Goal: Obtain resource: Obtain resource

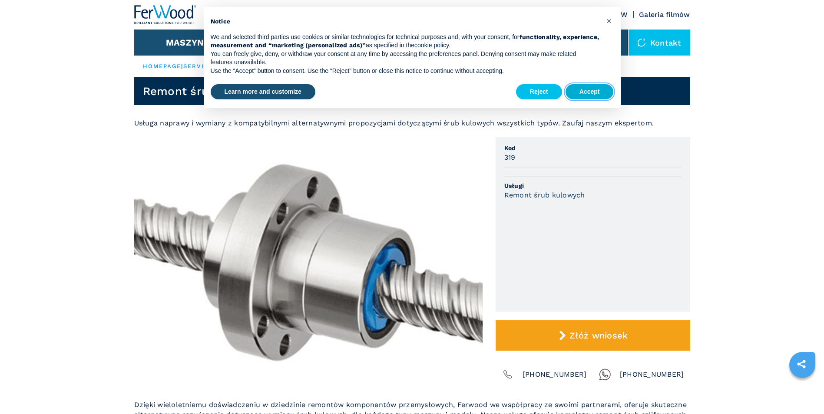
click at [582, 92] on button "Accept" at bounding box center [590, 92] width 48 height 16
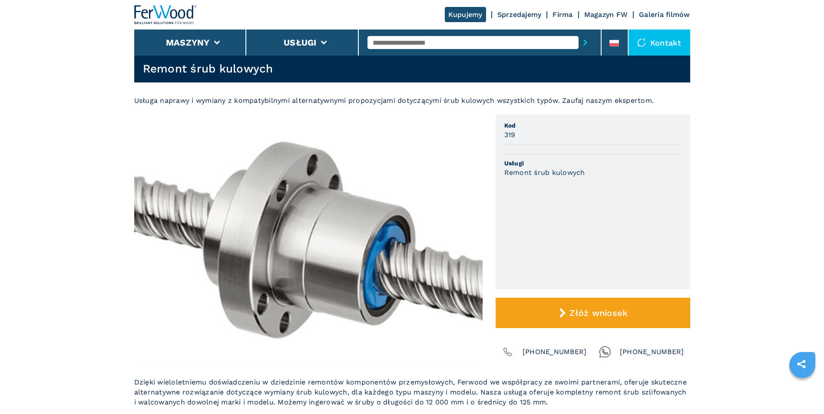
scroll to position [43, 0]
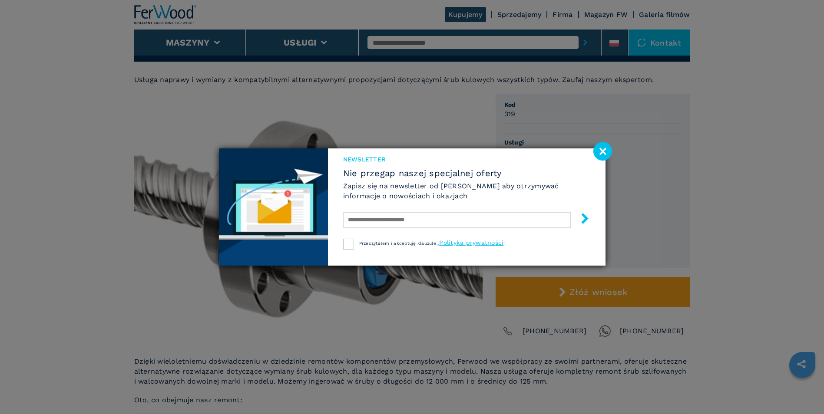
click at [602, 149] on image at bounding box center [602, 151] width 19 height 19
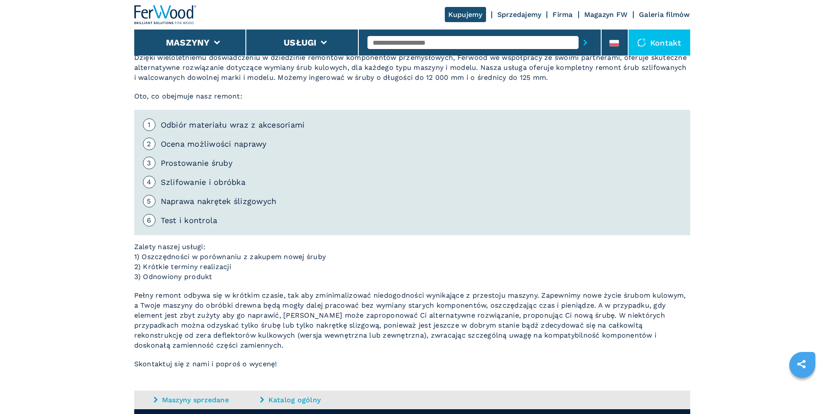
scroll to position [174, 0]
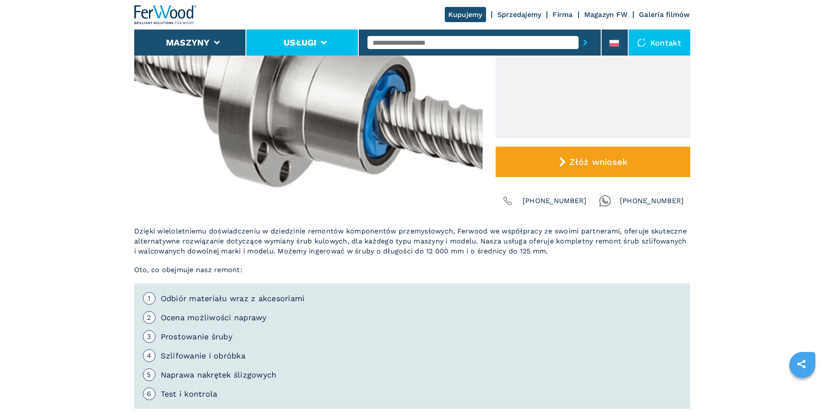
click at [323, 41] on icon at bounding box center [324, 43] width 6 height 4
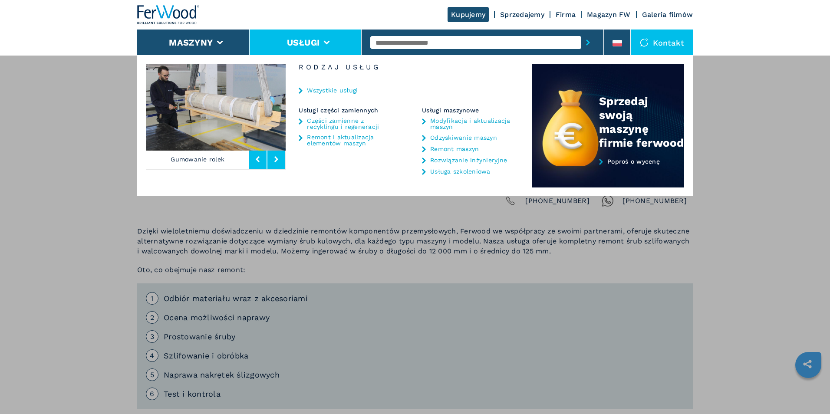
click at [88, 183] on div "Maszyny Okleiniarki Formatyzerki Centrum obróbcze cnc Wiertarki - kołczarki Pił…" at bounding box center [415, 262] width 830 height 414
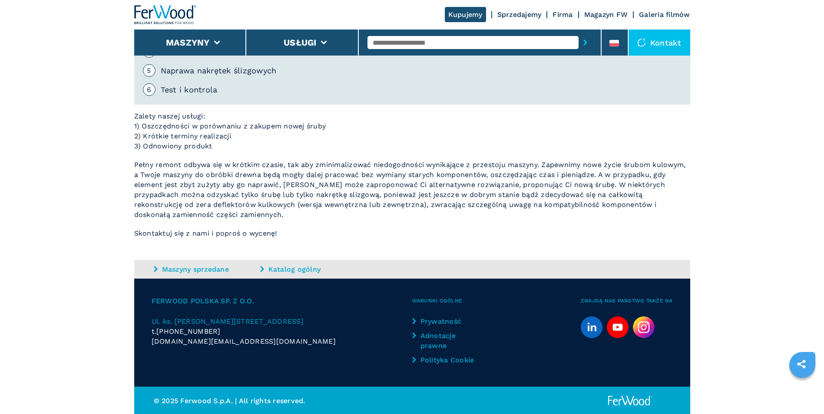
scroll to position [479, 0]
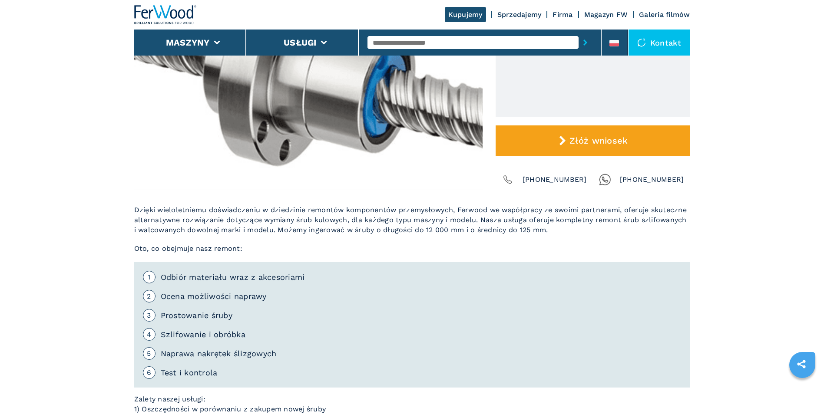
scroll to position [261, 0]
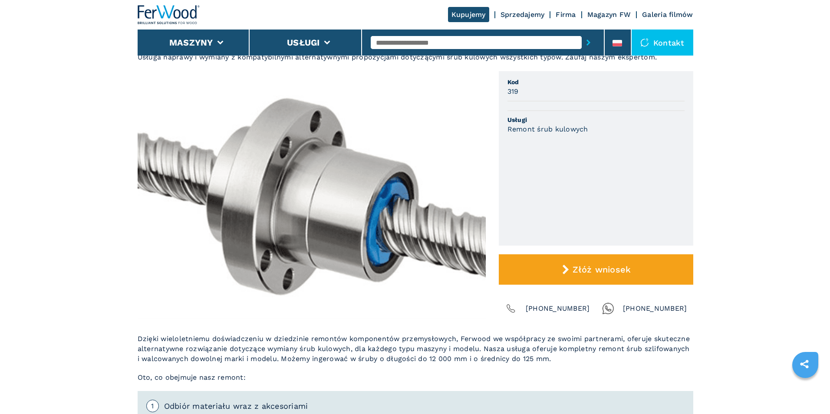
scroll to position [45, 0]
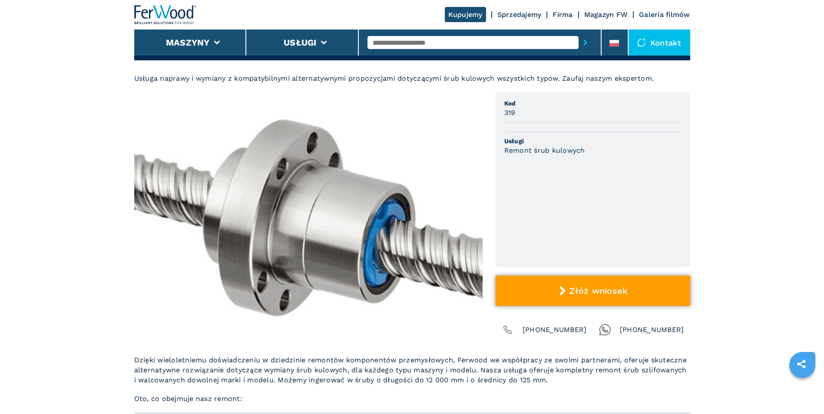
click at [632, 292] on button "Złóż wniosek" at bounding box center [593, 291] width 195 height 30
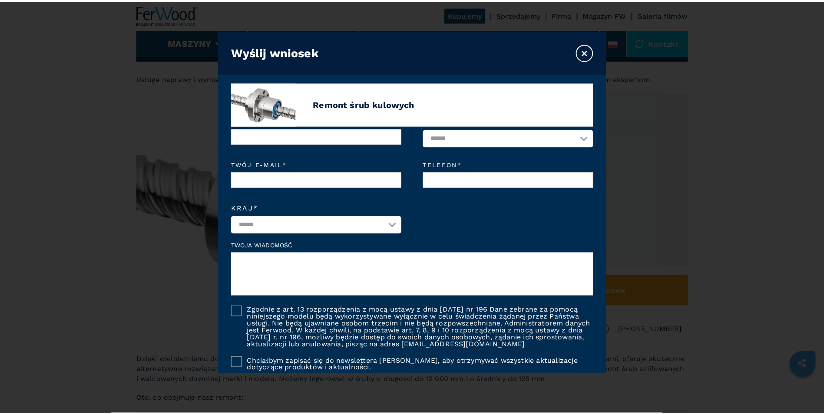
scroll to position [0, 0]
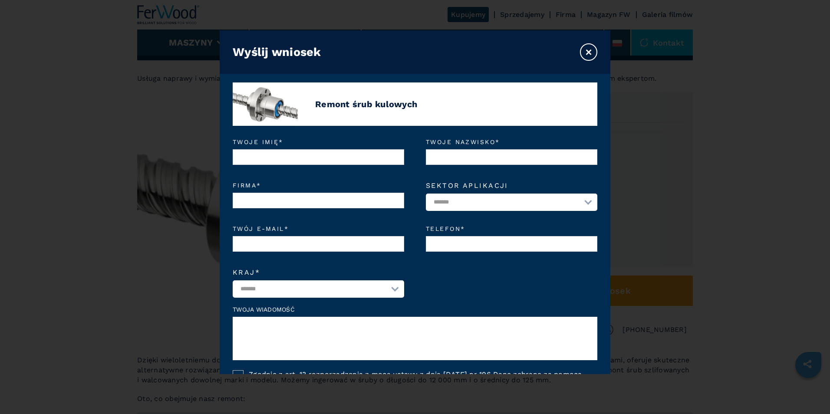
click at [586, 52] on button "×" at bounding box center [588, 51] width 17 height 17
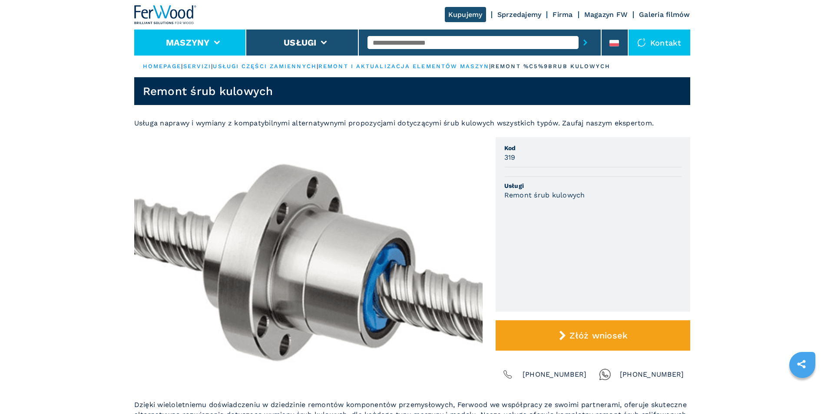
click at [214, 40] on li "Maszyny" at bounding box center [190, 43] width 112 height 26
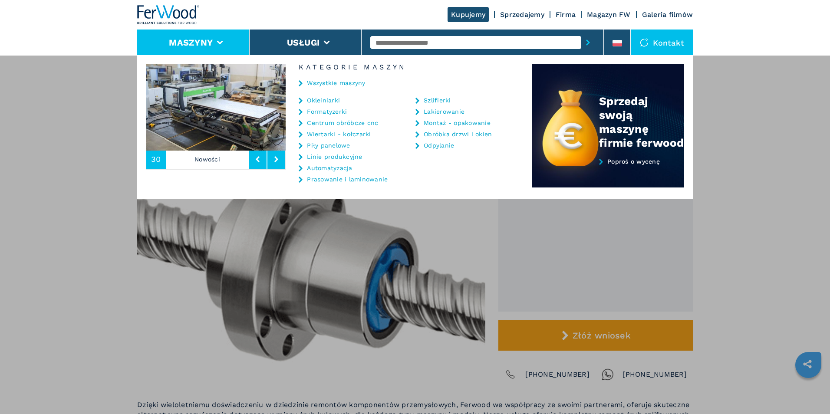
click at [95, 131] on div "Maszyny Okleiniarki Formatyzerki Centrum obróbcze cnc Wiertarki - kołczarki Pił…" at bounding box center [415, 262] width 830 height 414
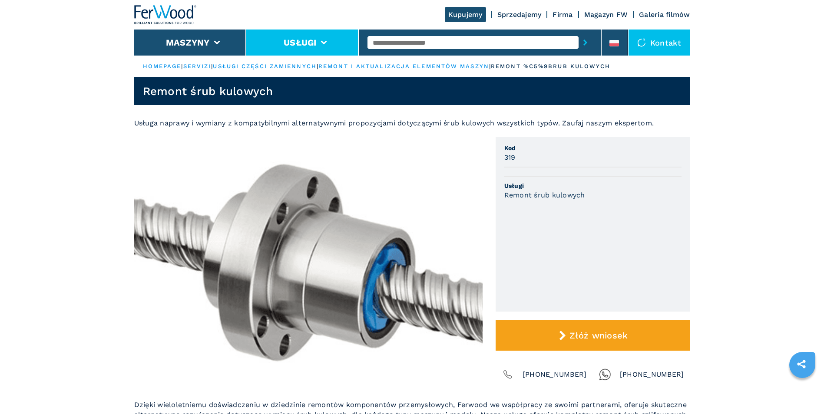
click at [325, 41] on icon at bounding box center [324, 43] width 6 height 4
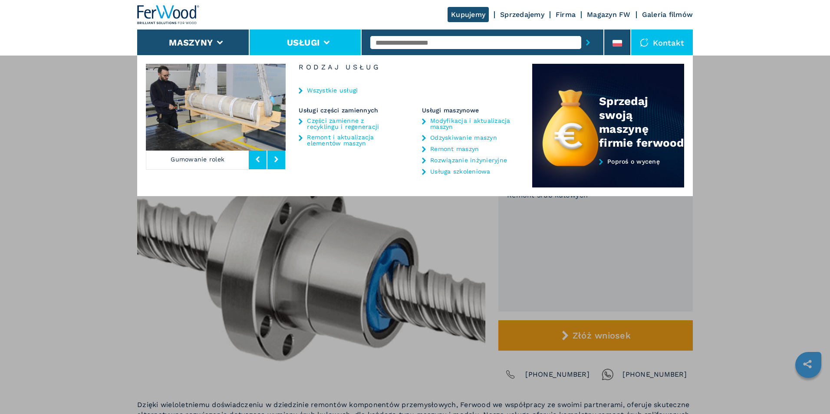
click at [733, 137] on div "Maszyny Okleiniarki Formatyzerki Centrum obróbcze cnc Wiertarki - kołczarki Pił…" at bounding box center [415, 262] width 830 height 414
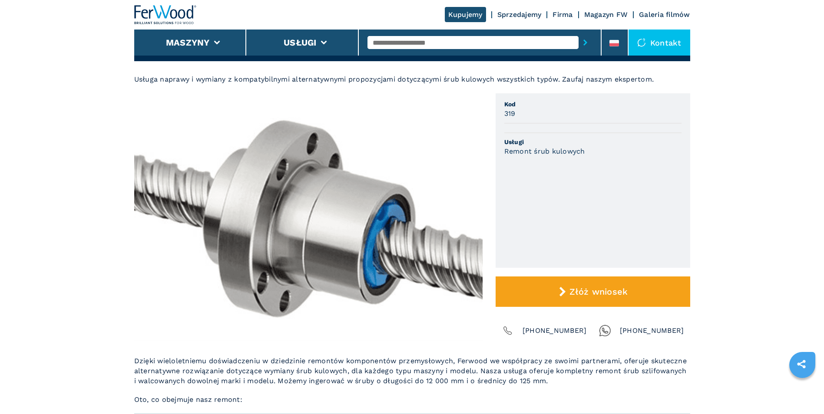
scroll to position [43, 0]
click at [607, 15] on link "Magazyn FW" at bounding box center [606, 14] width 44 height 8
click at [597, 13] on link "Magazyn FW" at bounding box center [606, 14] width 44 height 8
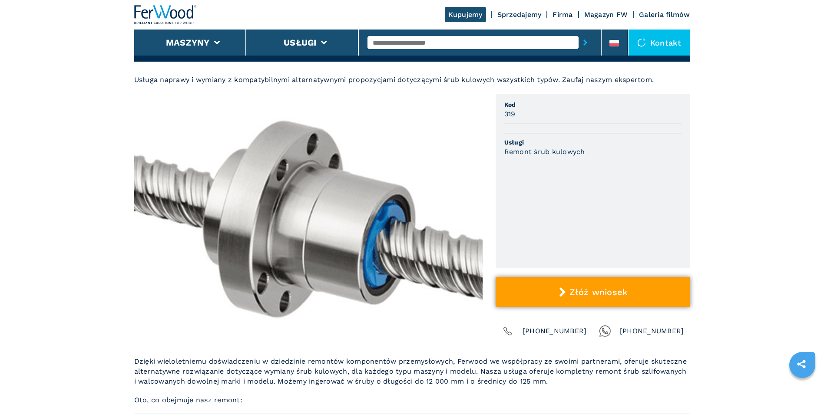
click at [562, 289] on icon at bounding box center [563, 293] width 10 height 10
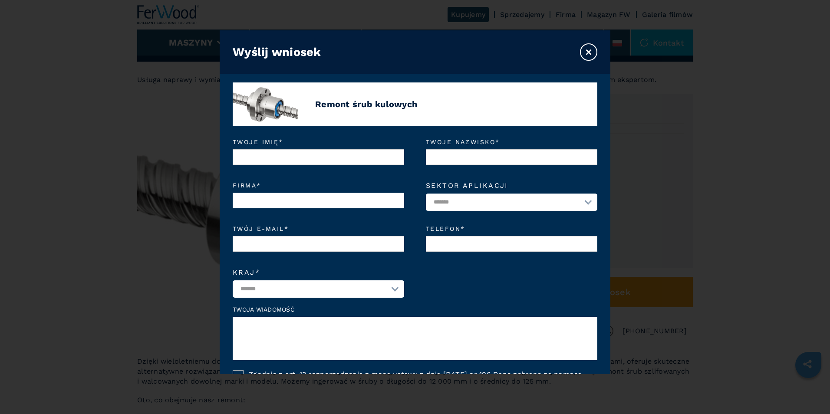
click at [579, 200] on select "**********" at bounding box center [512, 202] width 172 height 17
click at [706, 175] on div "**********" at bounding box center [415, 202] width 815 height 344
click at [586, 52] on button "×" at bounding box center [588, 51] width 17 height 17
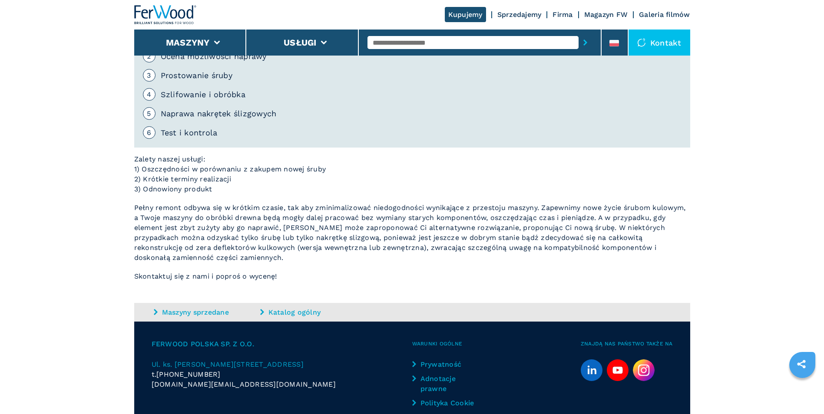
scroll to position [479, 0]
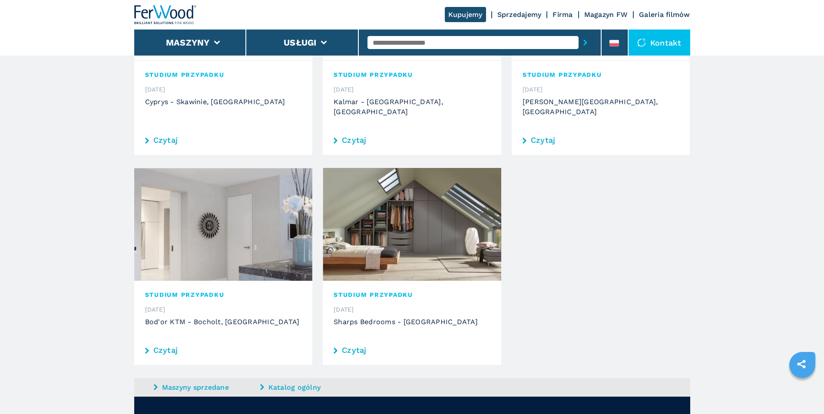
scroll to position [869, 0]
